Goal: Task Accomplishment & Management: Manage account settings

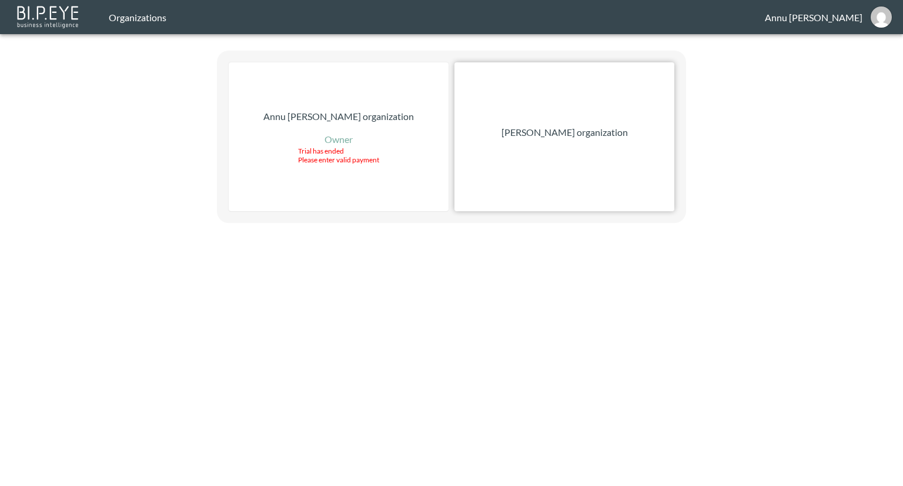
click at [611, 145] on div "Nadia Senft organization" at bounding box center [564, 136] width 220 height 149
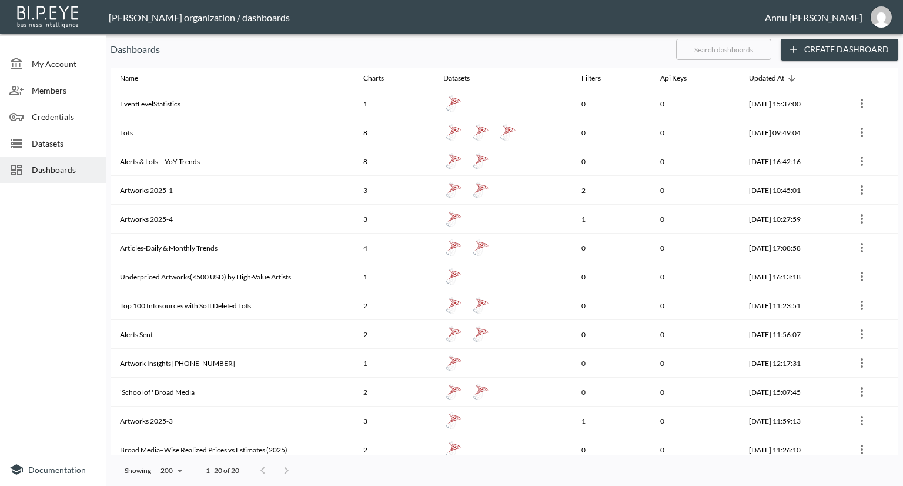
click at [63, 146] on span "Datasets" at bounding box center [64, 143] width 65 height 12
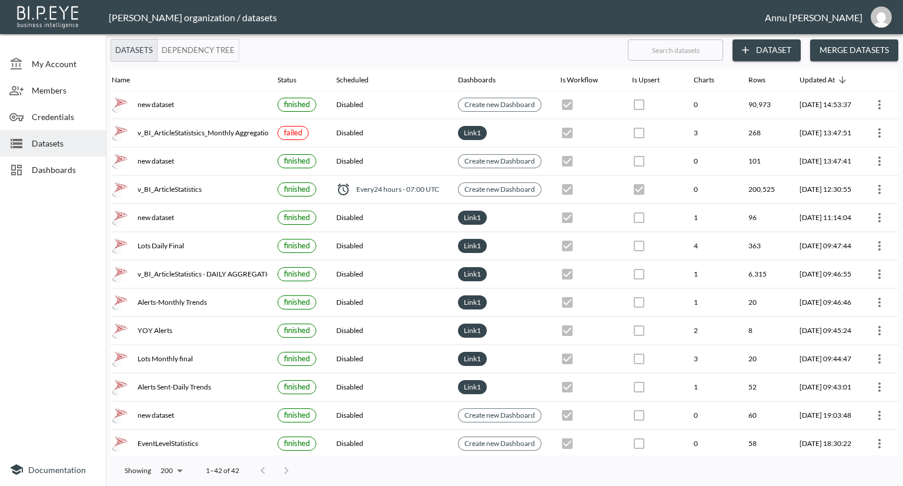
scroll to position [0, 69]
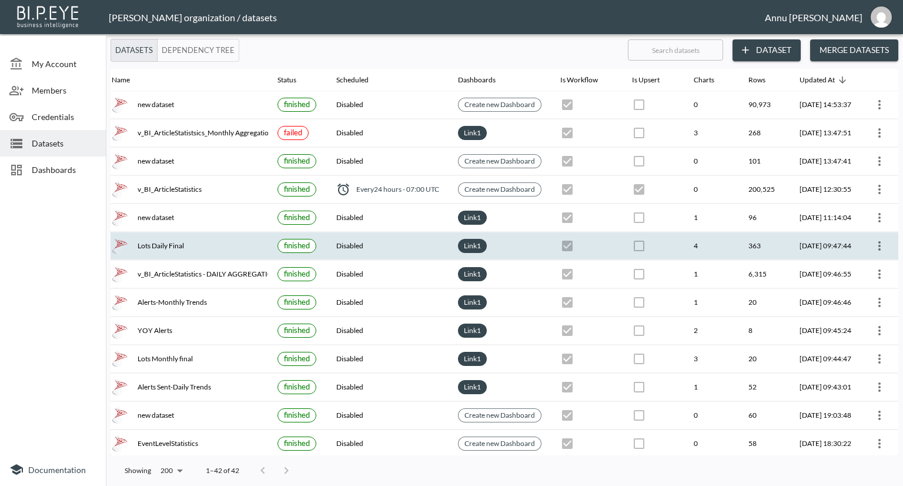
click at [881, 240] on icon "more" at bounding box center [880, 246] width 14 height 14
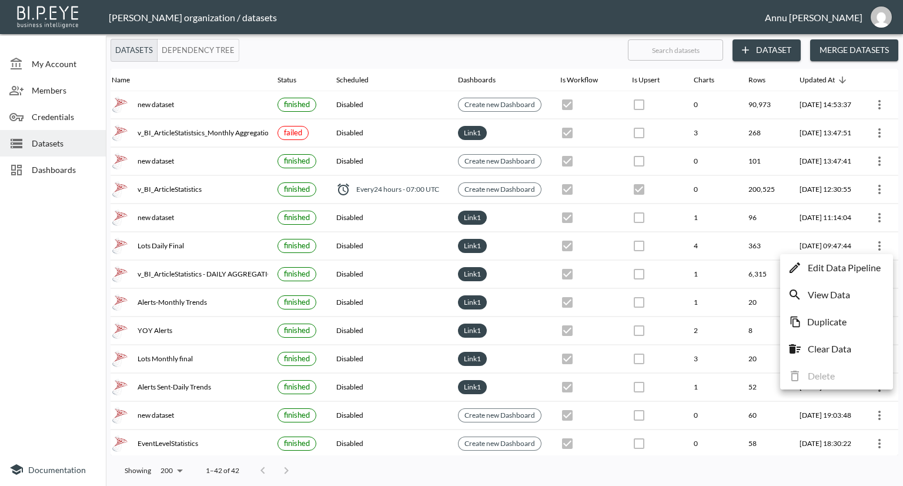
click at [858, 266] on p "Edit Data Pipeline" at bounding box center [844, 267] width 73 height 14
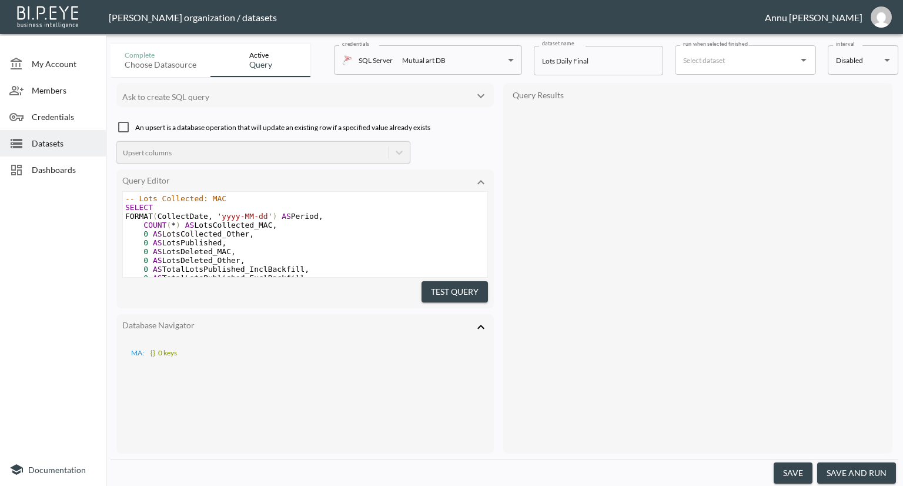
click at [858, 57] on body "BI.P.EYE, Interactive Analytics Dashboards - app Nadia Senft organization / dat…" at bounding box center [451, 243] width 903 height 486
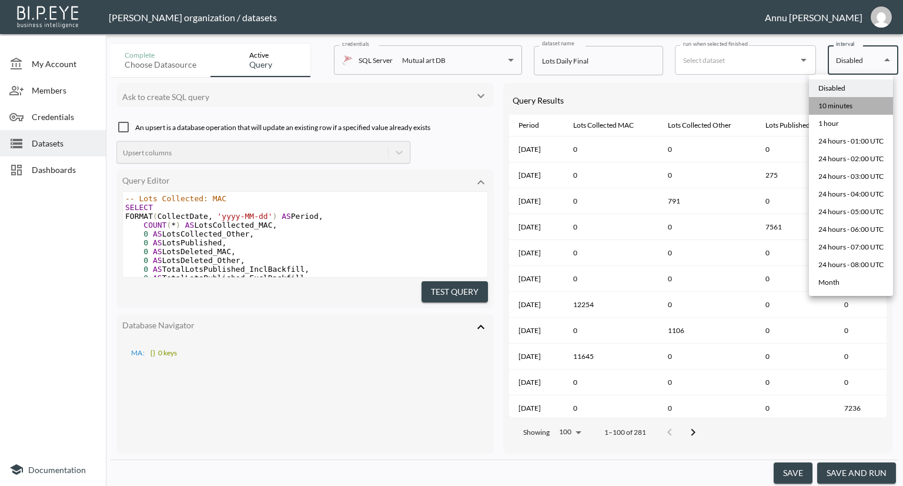
click at [855, 101] on li "10 minutes" at bounding box center [851, 106] width 84 height 18
type input "*/10 * * * *"
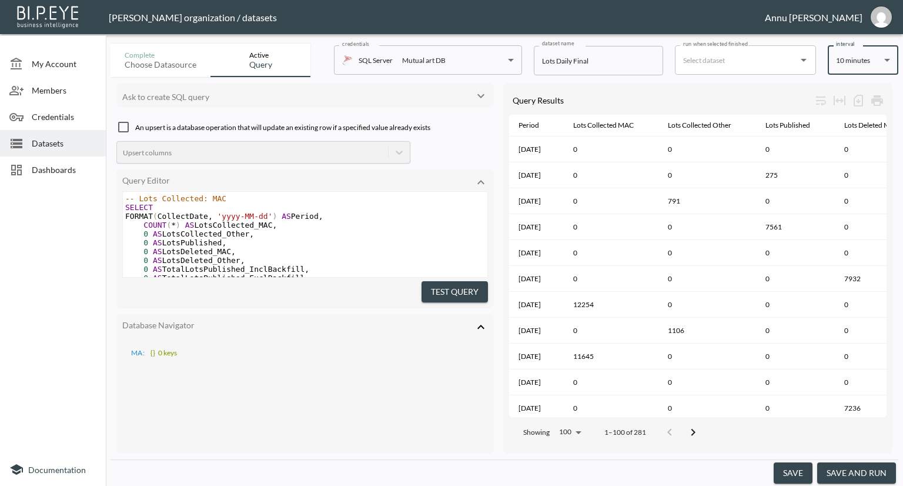
click at [807, 467] on button "save" at bounding box center [793, 473] width 39 height 22
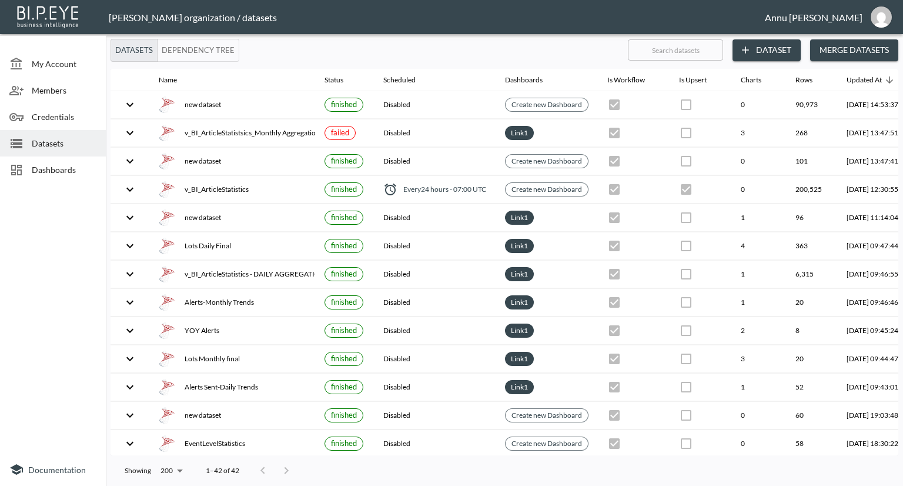
checkbox input "false"
checkbox input "true"
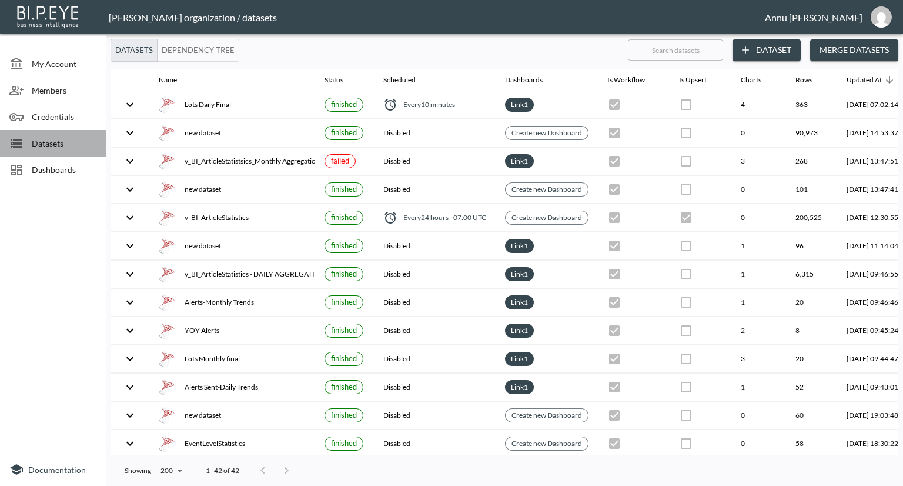
click at [59, 144] on span "Datasets" at bounding box center [64, 143] width 65 height 12
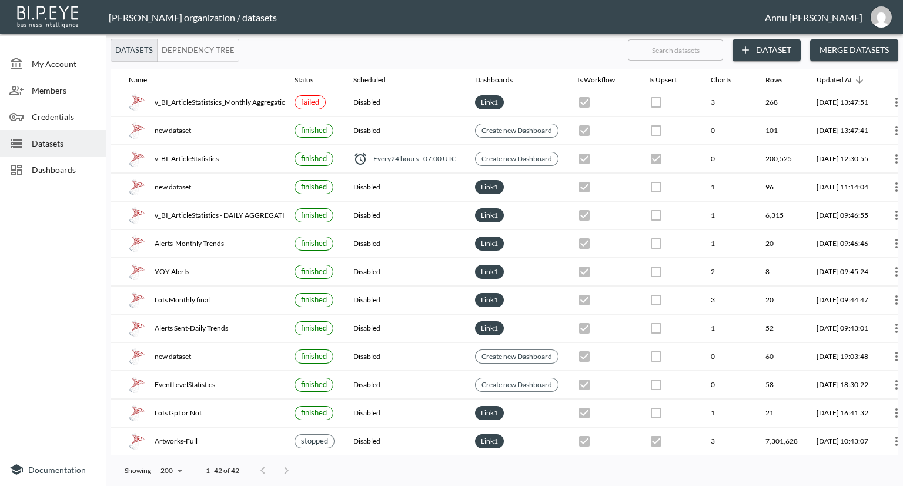
scroll to position [59, 69]
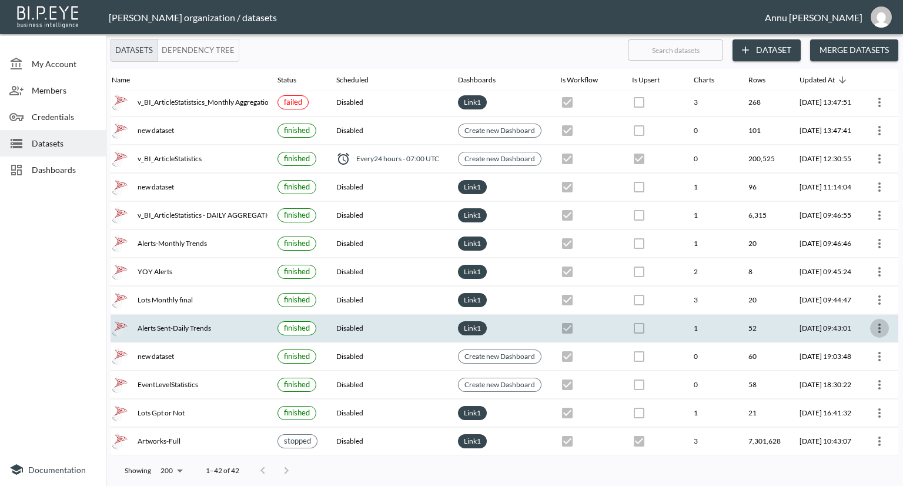
click at [874, 322] on icon "more" at bounding box center [880, 328] width 14 height 14
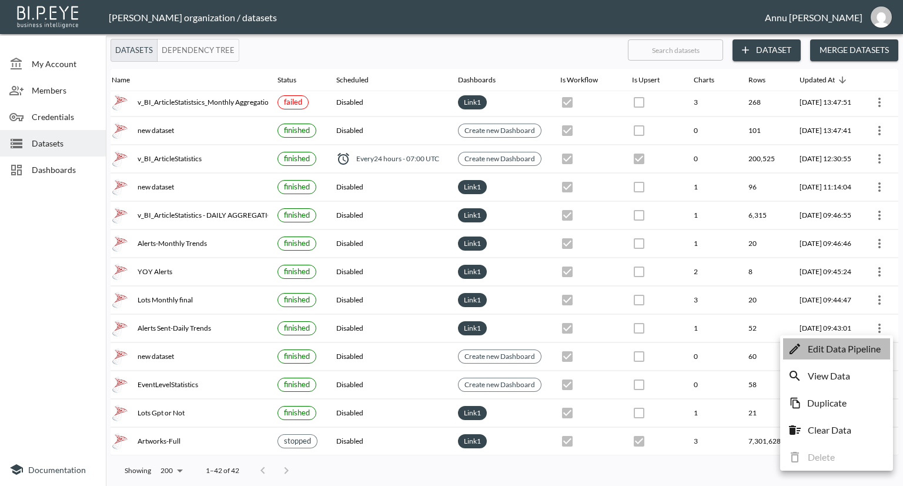
click at [856, 343] on p "Edit Data Pipeline" at bounding box center [844, 349] width 73 height 14
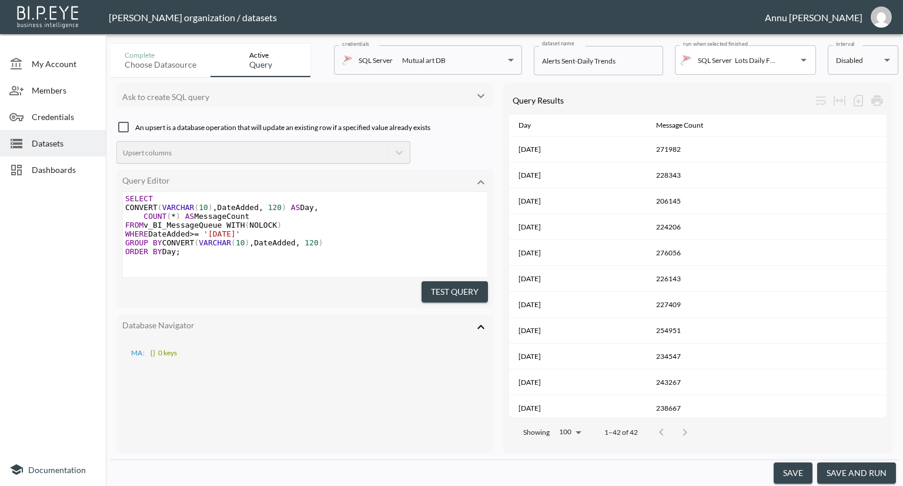
click at [790, 477] on button "save" at bounding box center [793, 473] width 39 height 22
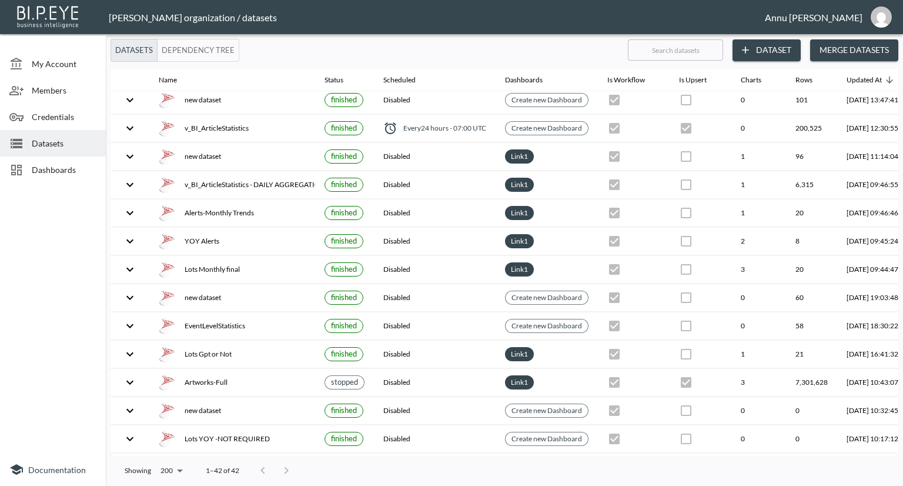
scroll to position [118, 69]
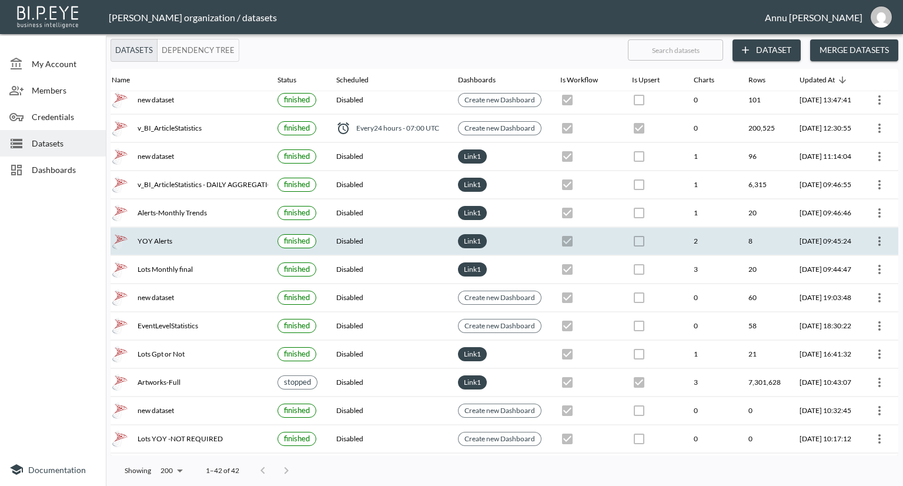
click at [879, 236] on icon "more" at bounding box center [880, 241] width 14 height 14
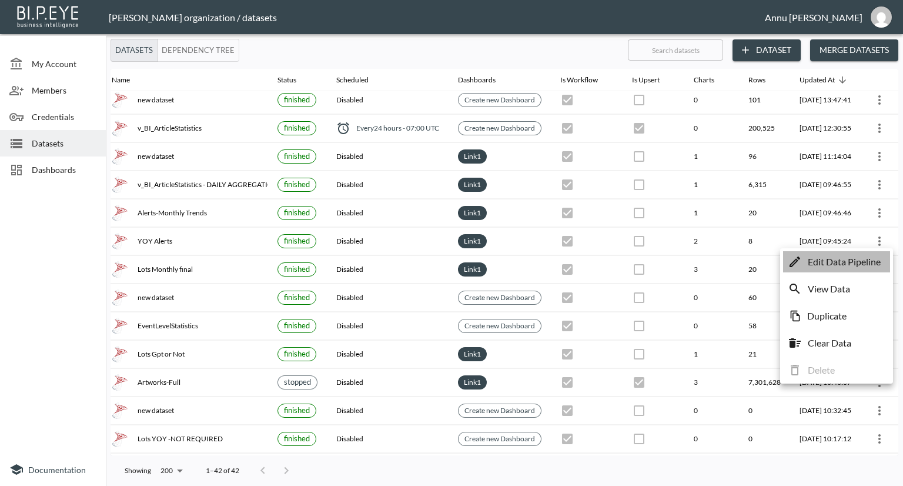
click at [848, 265] on p "Edit Data Pipeline" at bounding box center [844, 262] width 73 height 14
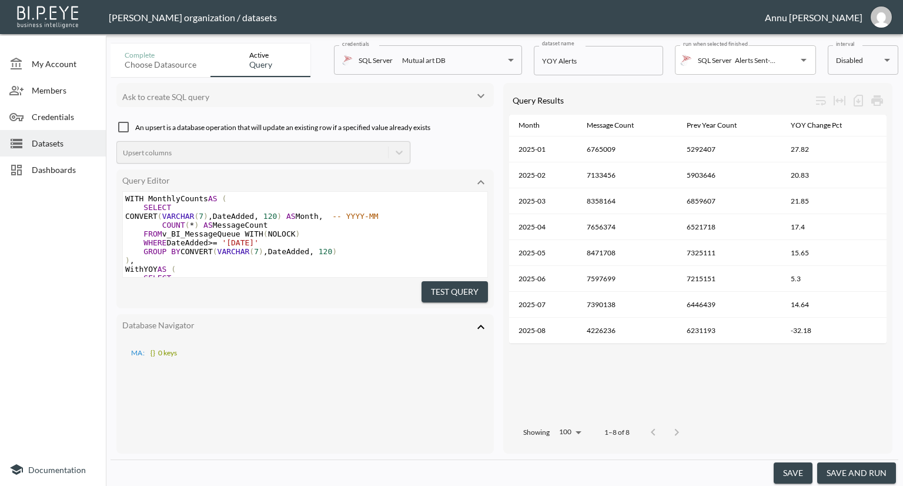
click at [804, 467] on button "save" at bounding box center [793, 473] width 39 height 22
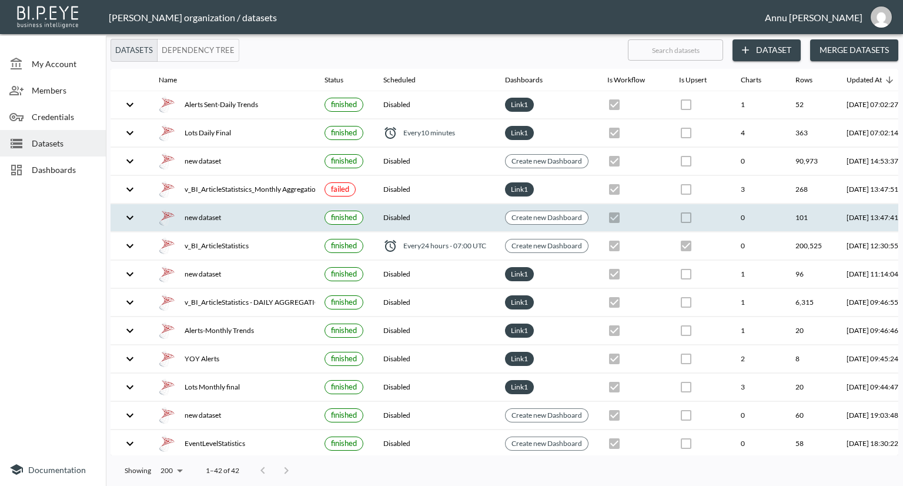
checkbox input "false"
checkbox input "true"
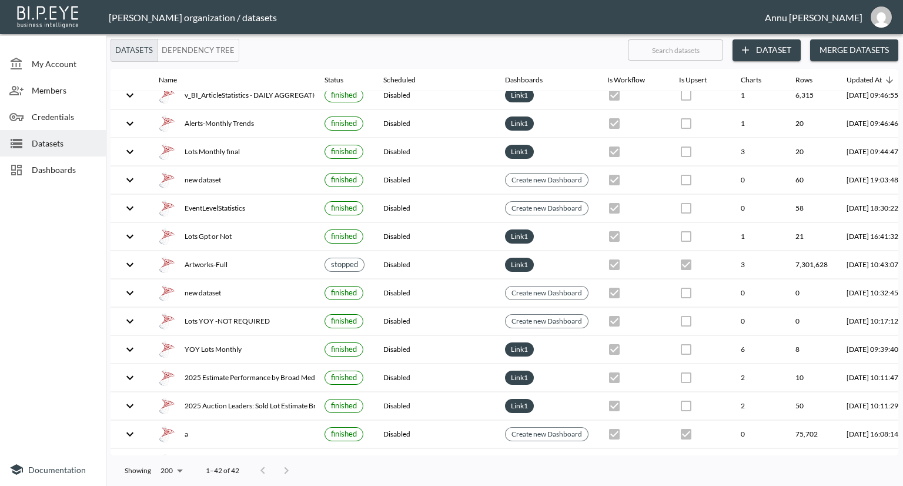
scroll to position [235, 69]
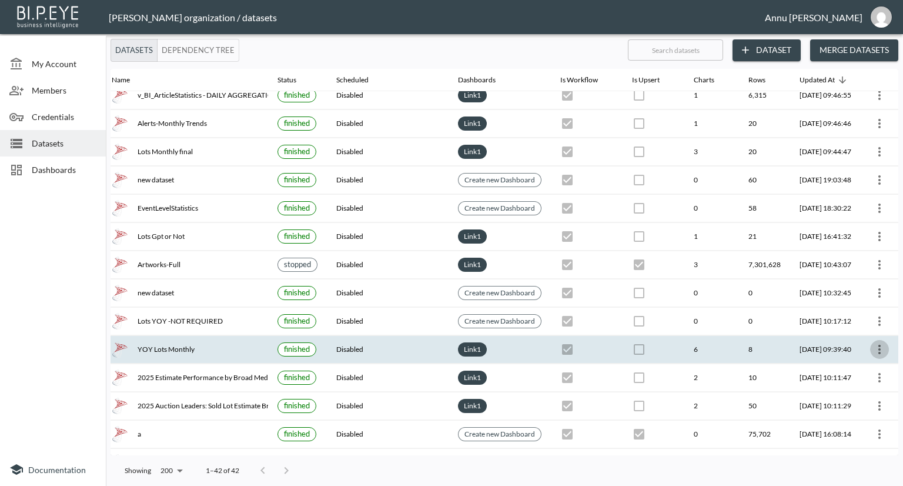
click at [875, 344] on icon "more" at bounding box center [880, 349] width 14 height 14
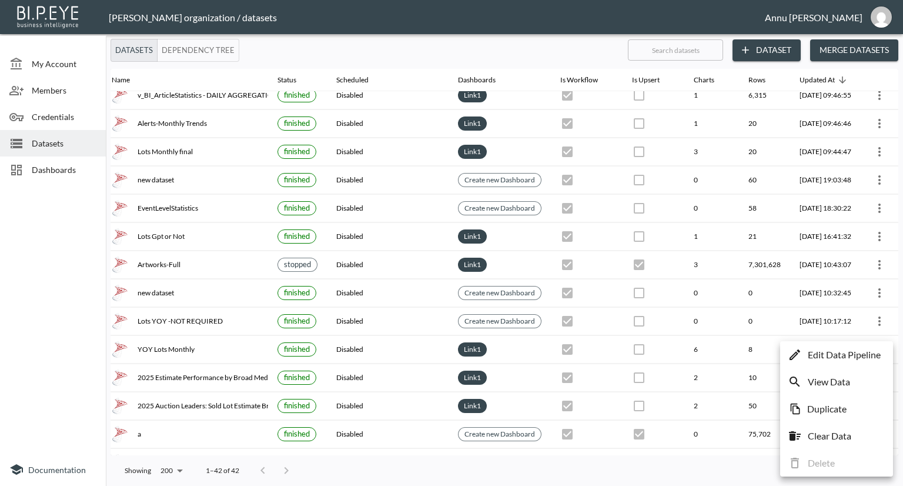
click at [862, 355] on p "Edit Data Pipeline" at bounding box center [844, 354] width 73 height 14
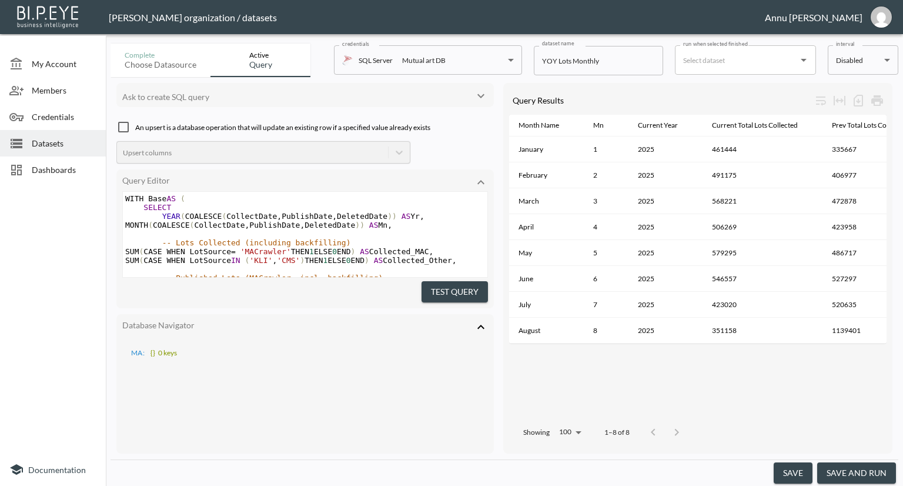
click at [804, 63] on icon "Open" at bounding box center [804, 60] width 14 height 14
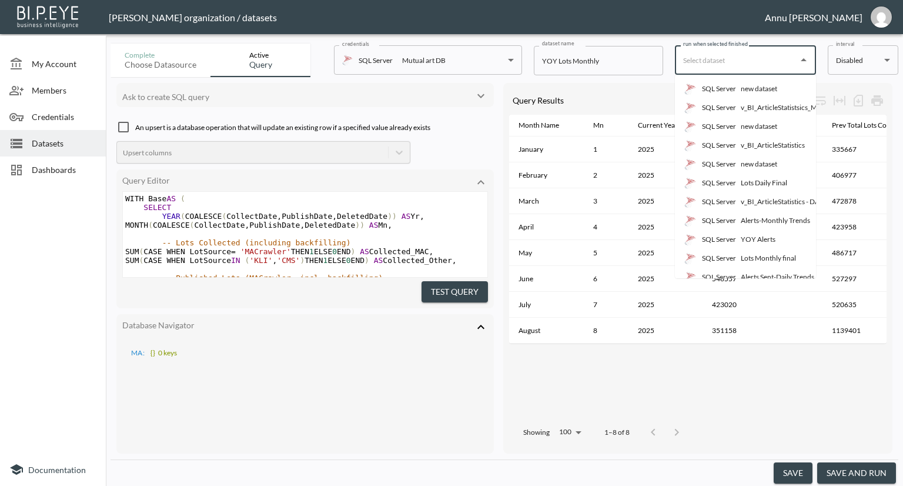
click at [9, 243] on div at bounding box center [53, 320] width 106 height 265
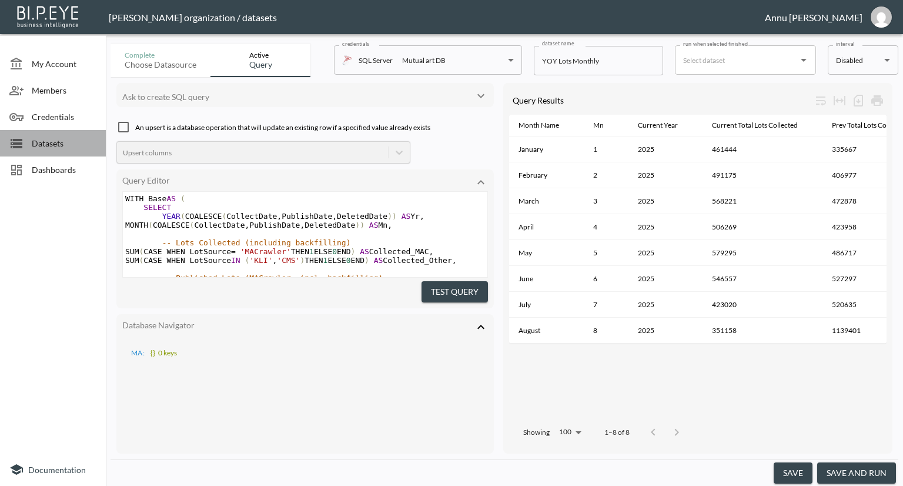
click at [42, 143] on span "Datasets" at bounding box center [64, 143] width 65 height 12
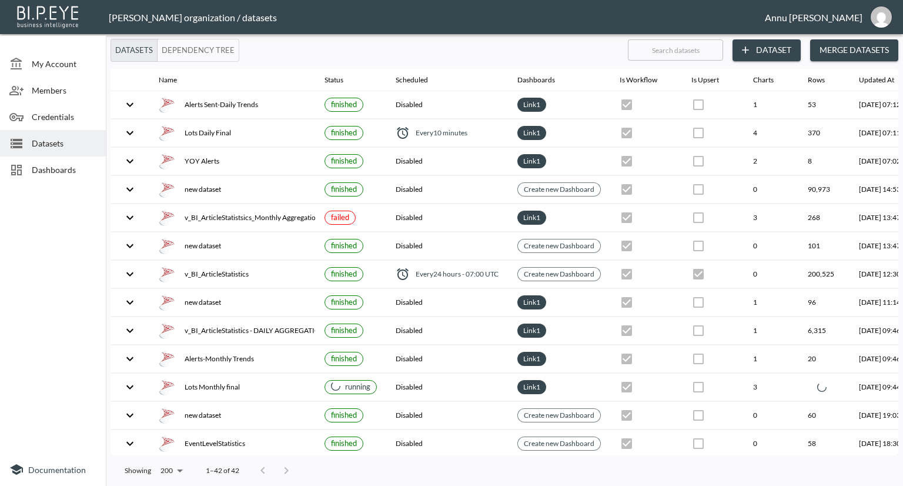
checkbox input "false"
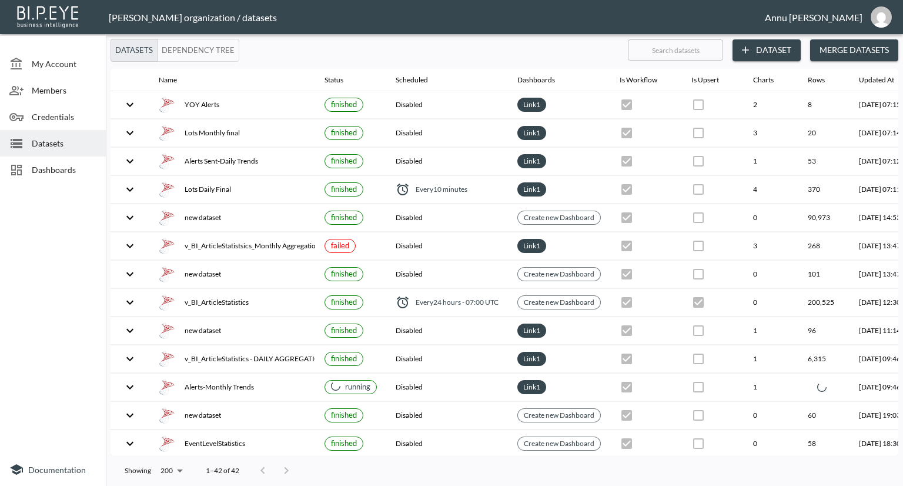
checkbox input "false"
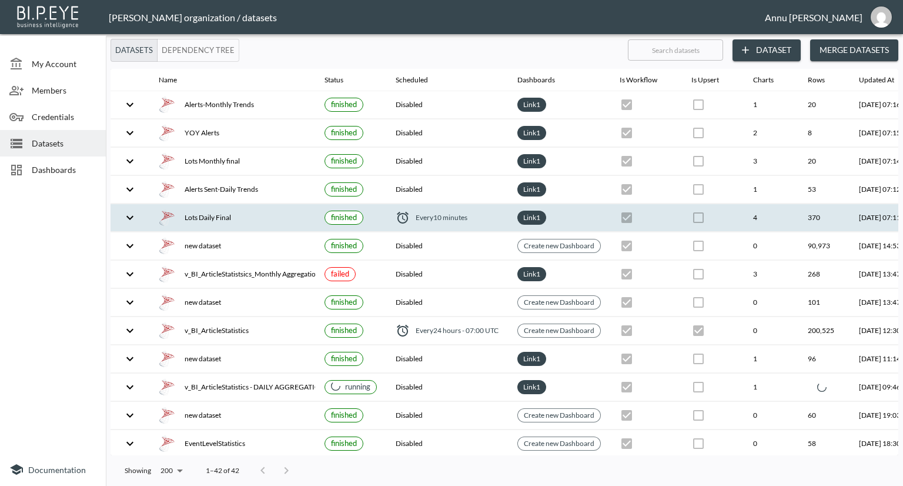
checkbox input "false"
checkbox input "true"
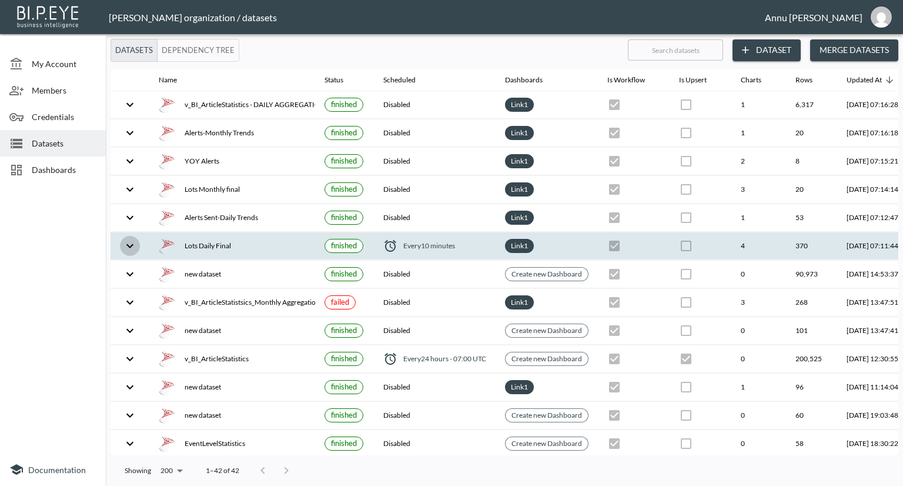
click at [132, 243] on icon "expand row" at bounding box center [130, 246] width 14 height 14
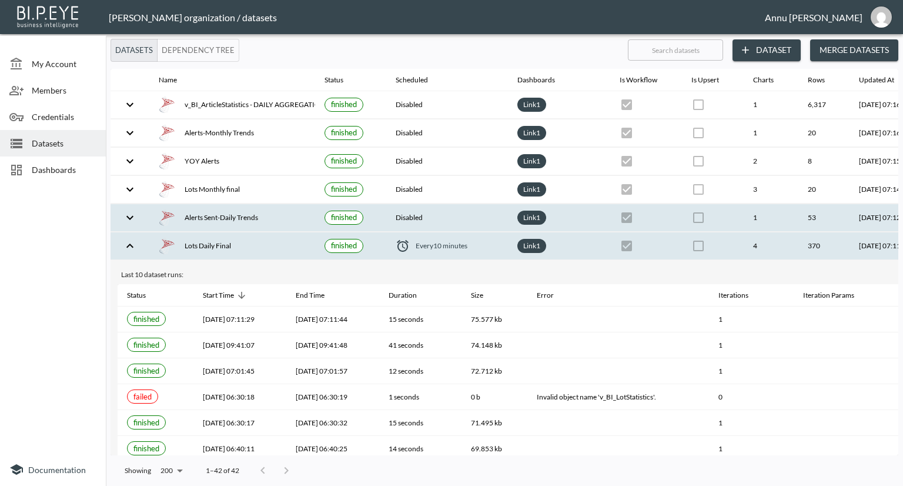
checkbox input "true"
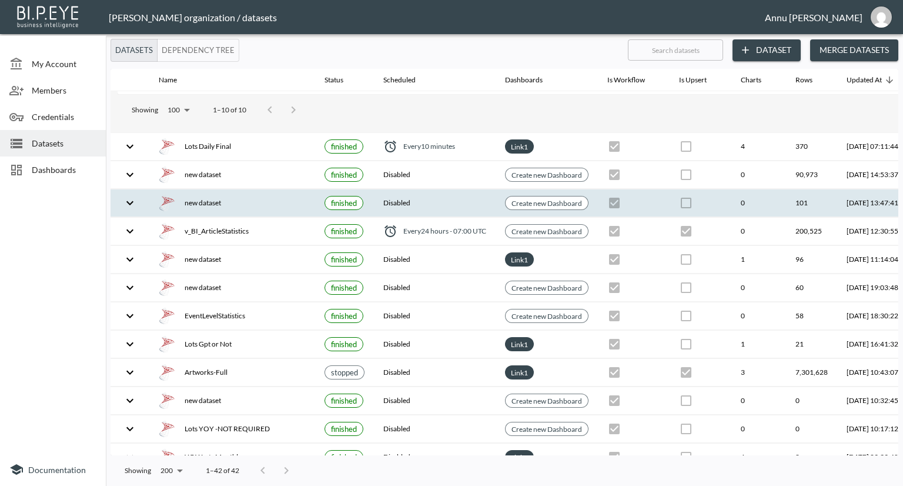
scroll to position [412, 0]
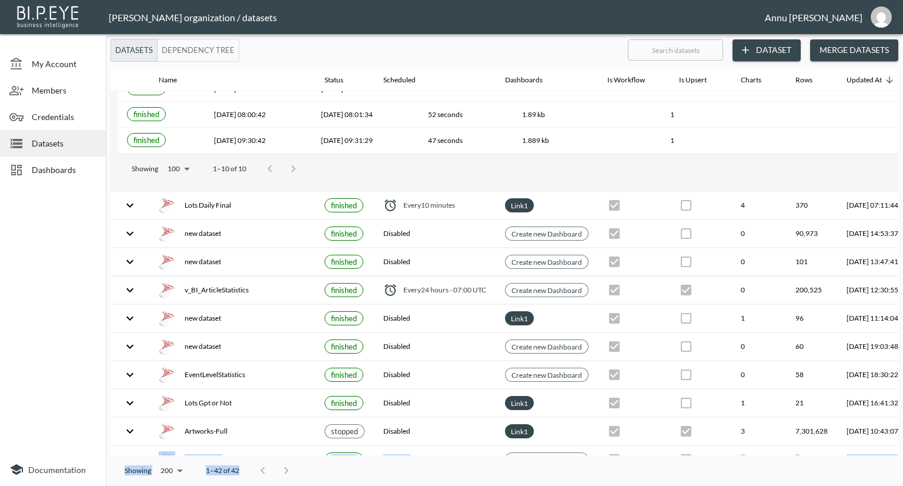
drag, startPoint x: 252, startPoint y: 449, endPoint x: 278, endPoint y: 459, distance: 27.2
click at [278, 459] on div "Datasets Dependency Tree ​ Dataset Merge Datasets Name Status Scheduled Dashboa…" at bounding box center [504, 262] width 797 height 447
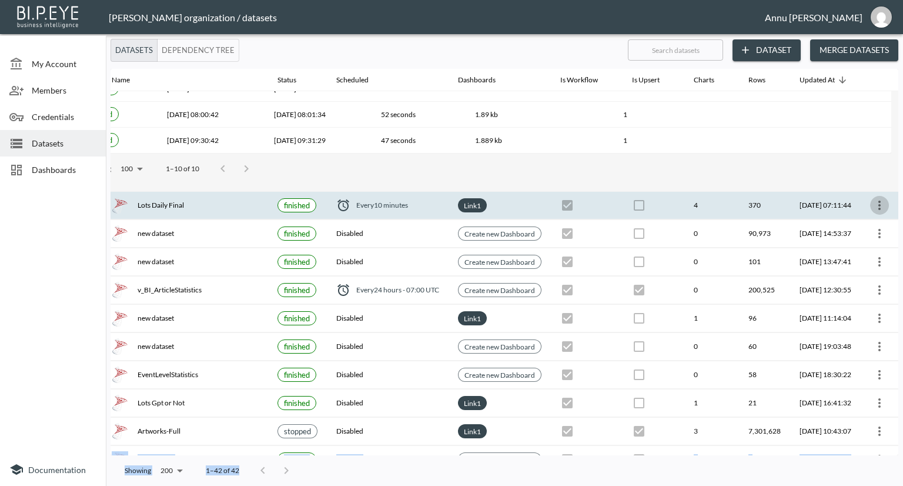
click at [875, 199] on icon "more" at bounding box center [880, 205] width 14 height 14
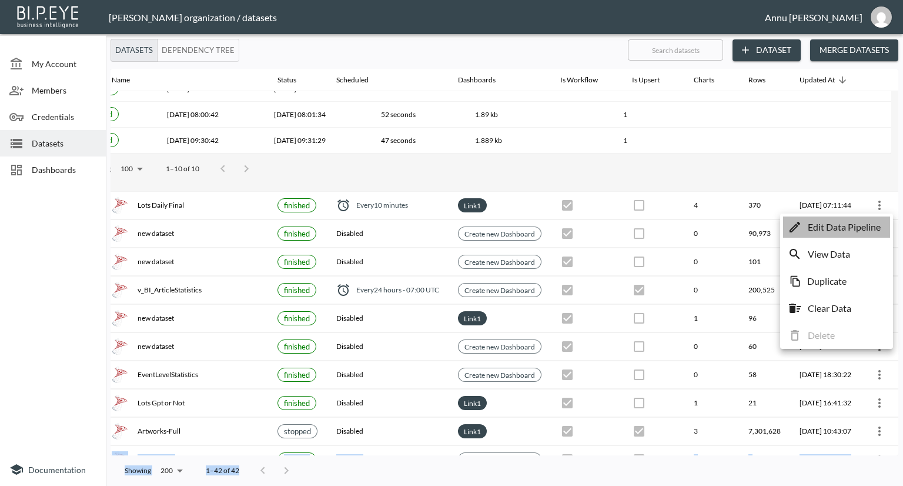
click at [851, 229] on p "Edit Data Pipeline" at bounding box center [844, 227] width 73 height 14
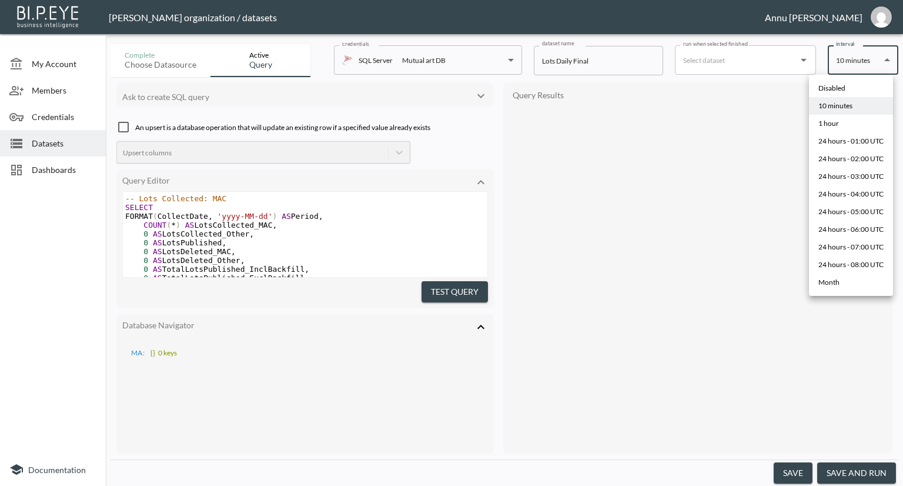
click at [842, 64] on body "BI.P.EYE, Interactive Analytics Dashboards - app Nadia Senft organization / dat…" at bounding box center [451, 243] width 903 height 486
click at [841, 83] on div "Disabled" at bounding box center [831, 88] width 27 height 11
type input "Disabled"
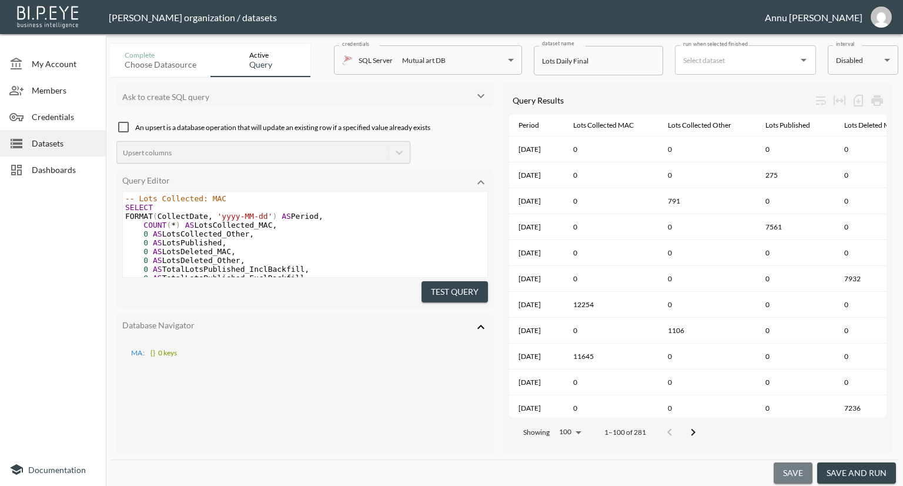
click at [807, 469] on button "save" at bounding box center [793, 473] width 39 height 22
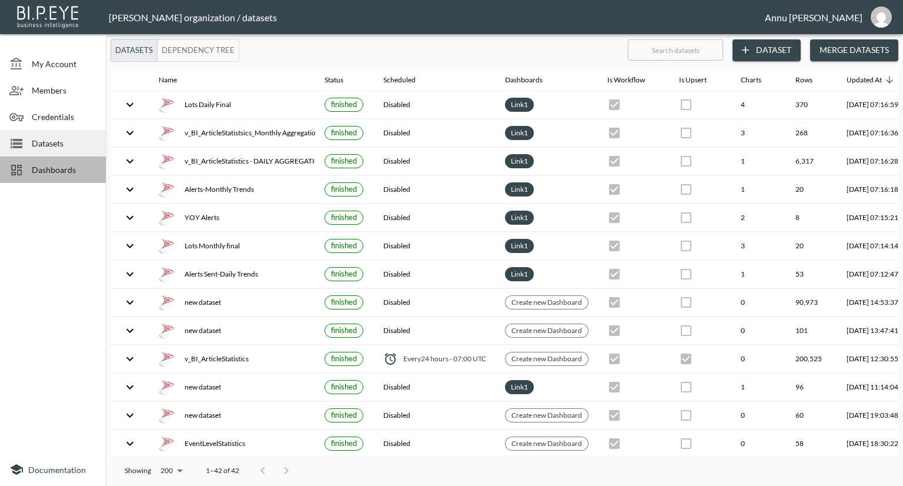
click at [75, 166] on span "Dashboards" at bounding box center [64, 169] width 65 height 12
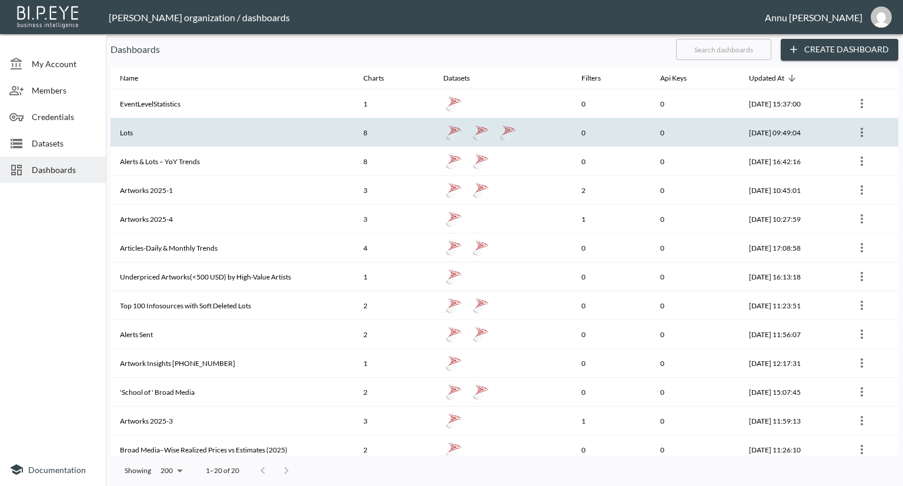
click at [150, 130] on th "Lots" at bounding box center [232, 132] width 243 height 29
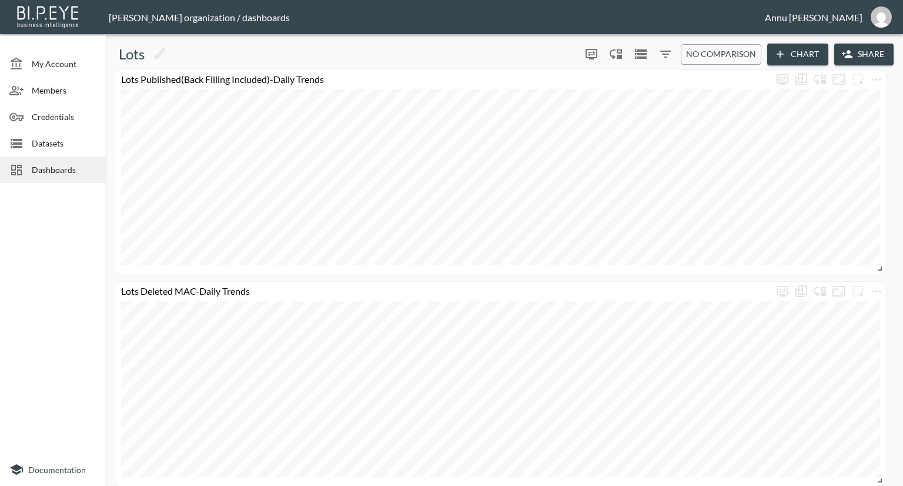
click at [41, 166] on span "Dashboards" at bounding box center [64, 169] width 65 height 12
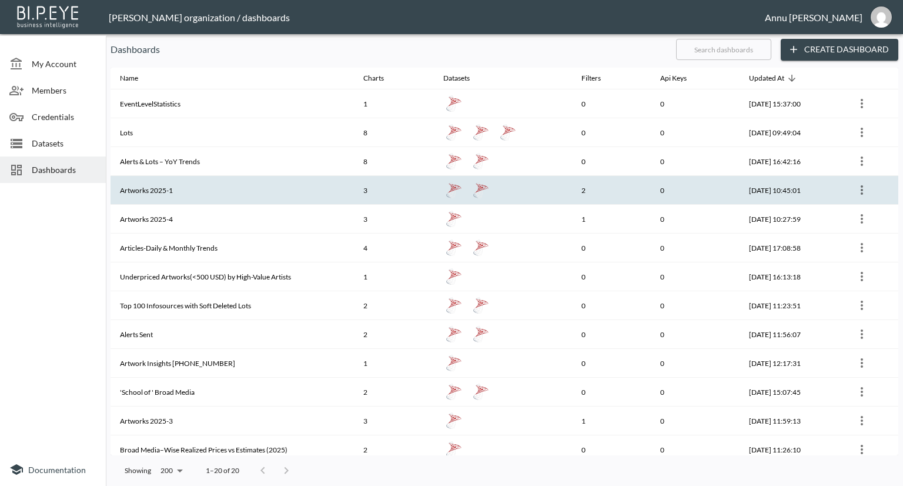
click at [185, 186] on th "Artworks 2025-1" at bounding box center [232, 190] width 243 height 29
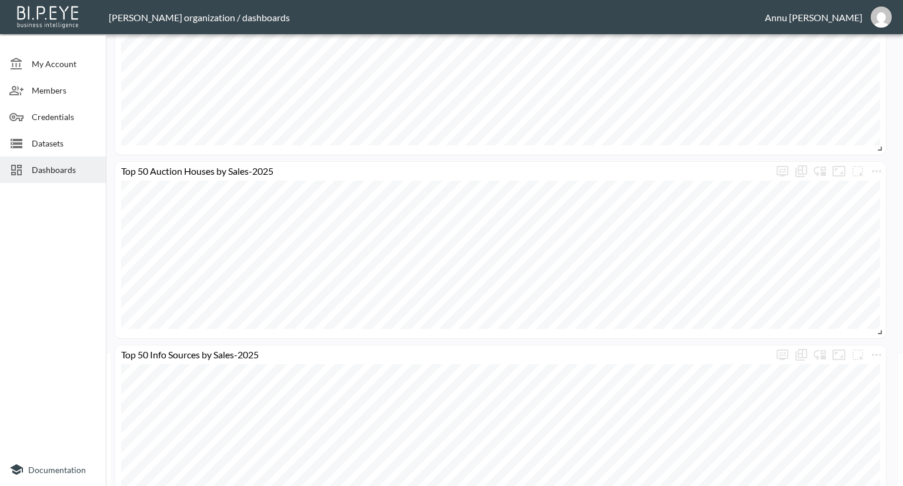
scroll to position [169, 0]
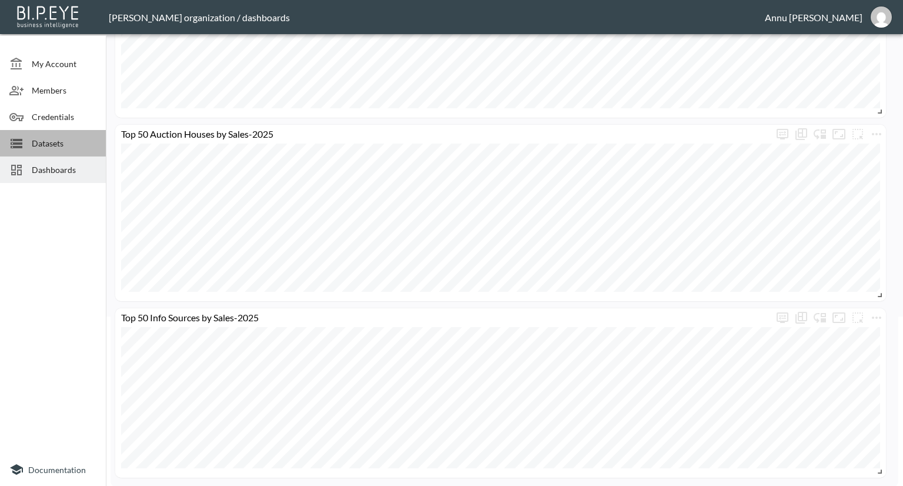
click at [71, 142] on span "Datasets" at bounding box center [64, 143] width 65 height 12
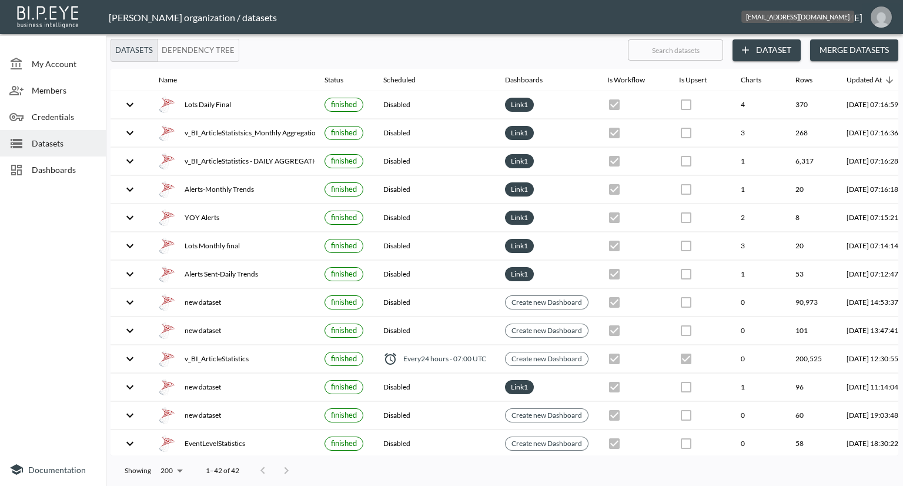
click at [882, 18] on img "annu@mutualart.com" at bounding box center [881, 16] width 21 height 21
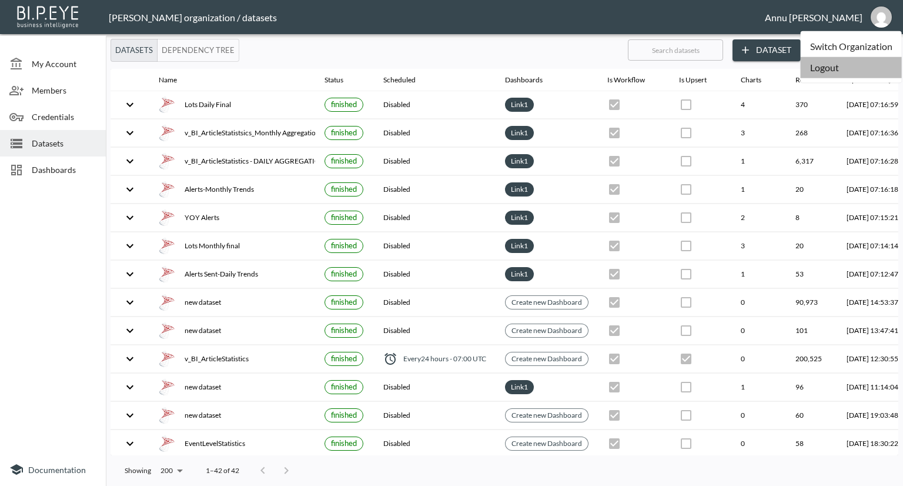
click at [831, 66] on li "Logout" at bounding box center [851, 67] width 101 height 21
